Goal: Navigation & Orientation: Find specific page/section

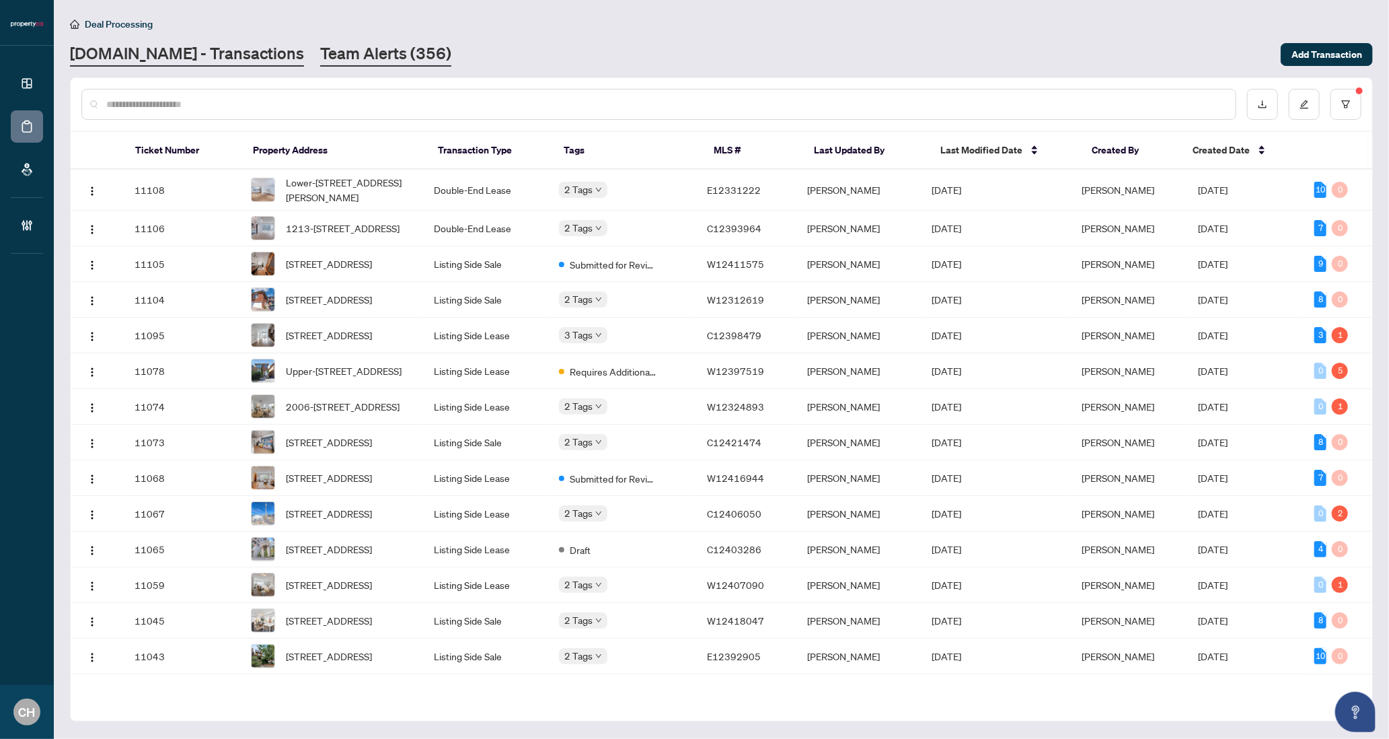
click at [324, 56] on link "Team Alerts (356)" at bounding box center [385, 54] width 131 height 24
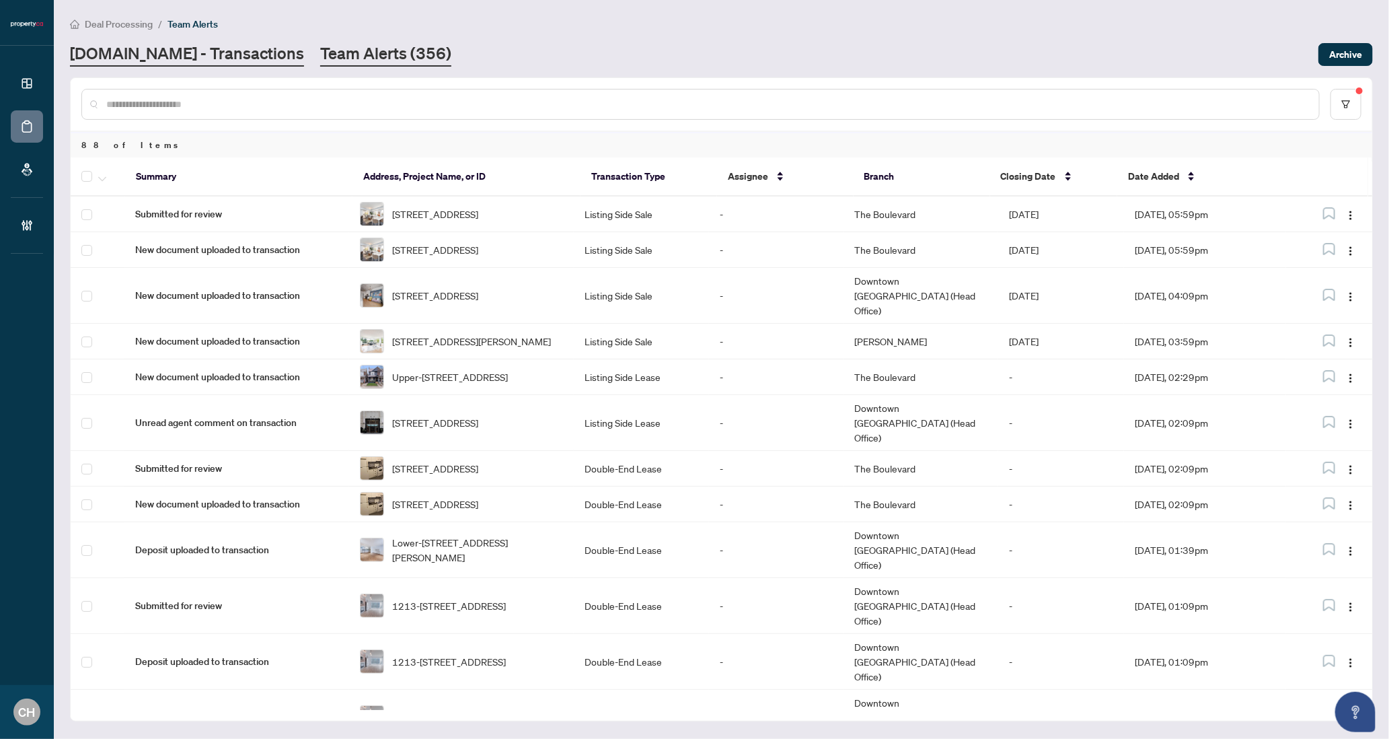
click at [183, 57] on link "[DOMAIN_NAME] - Transactions" at bounding box center [187, 54] width 234 height 24
